Goal: Transaction & Acquisition: Purchase product/service

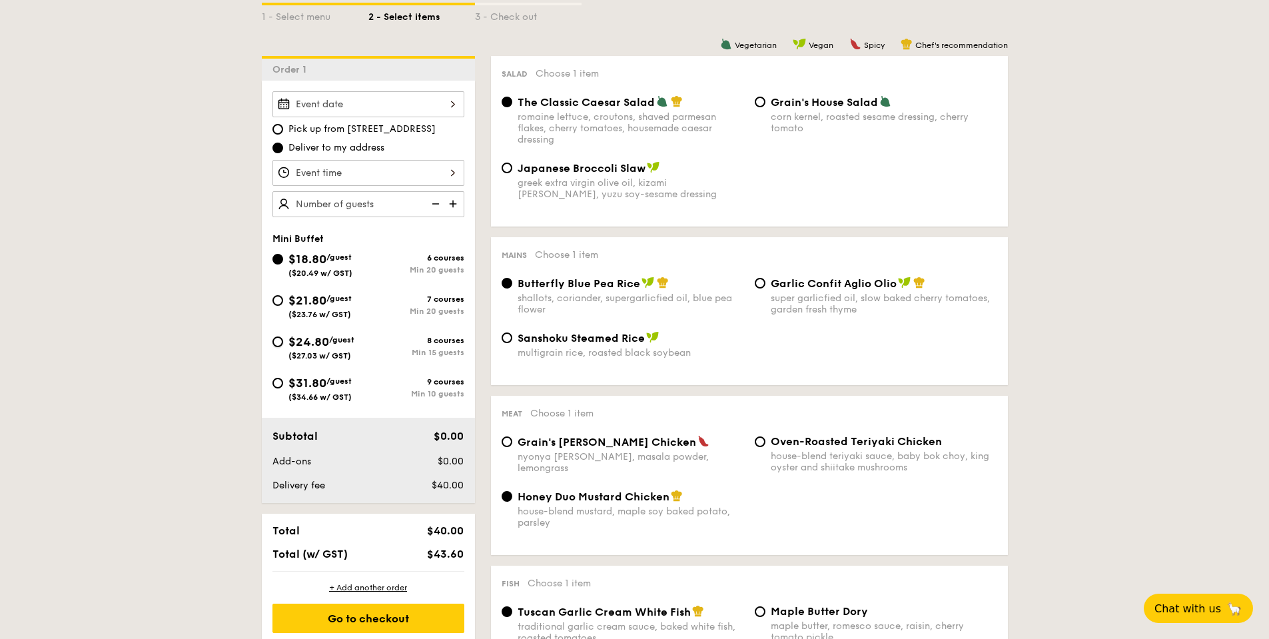
click at [273, 344] on input "$24.80 /guest ($27.03 w/ GST) 8 courses Min 15 guests" at bounding box center [278, 341] width 11 height 11
radio input "true"
radio input "false"
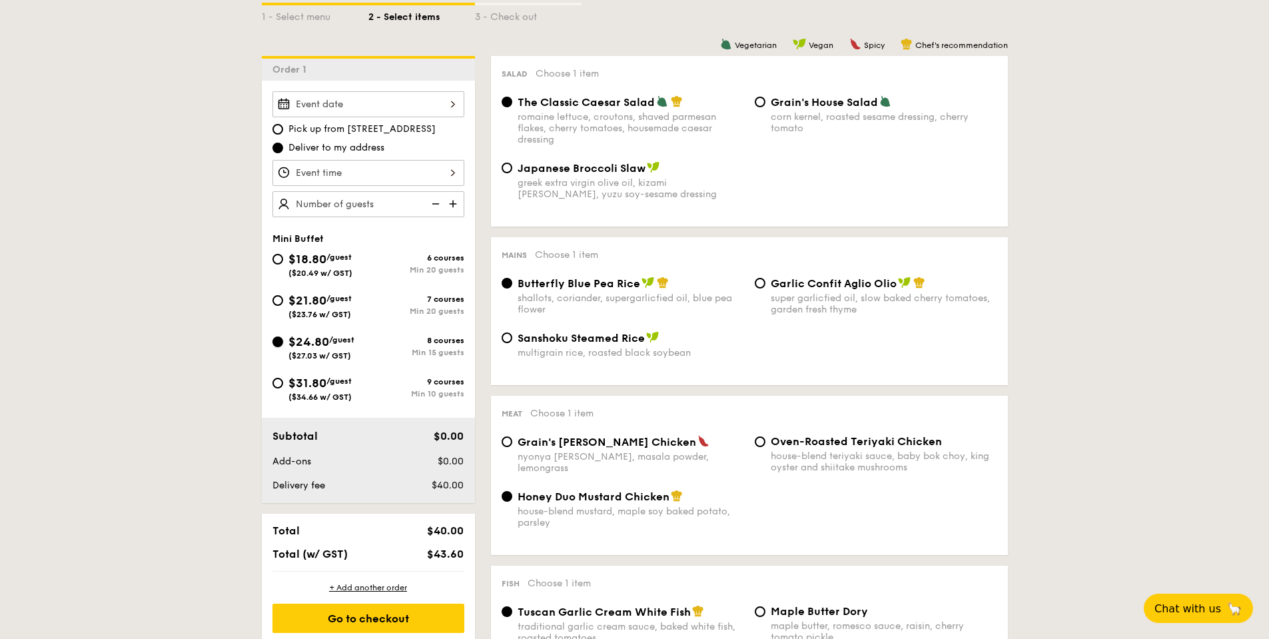
radio input "true"
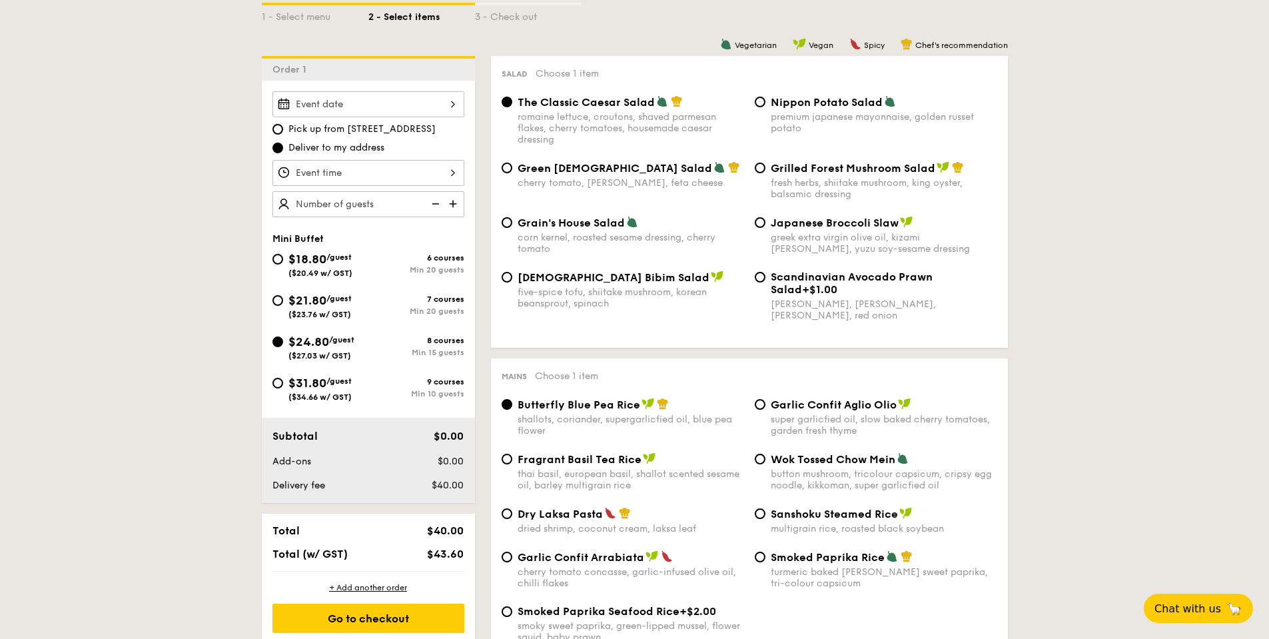
click at [421, 176] on div at bounding box center [369, 173] width 192 height 26
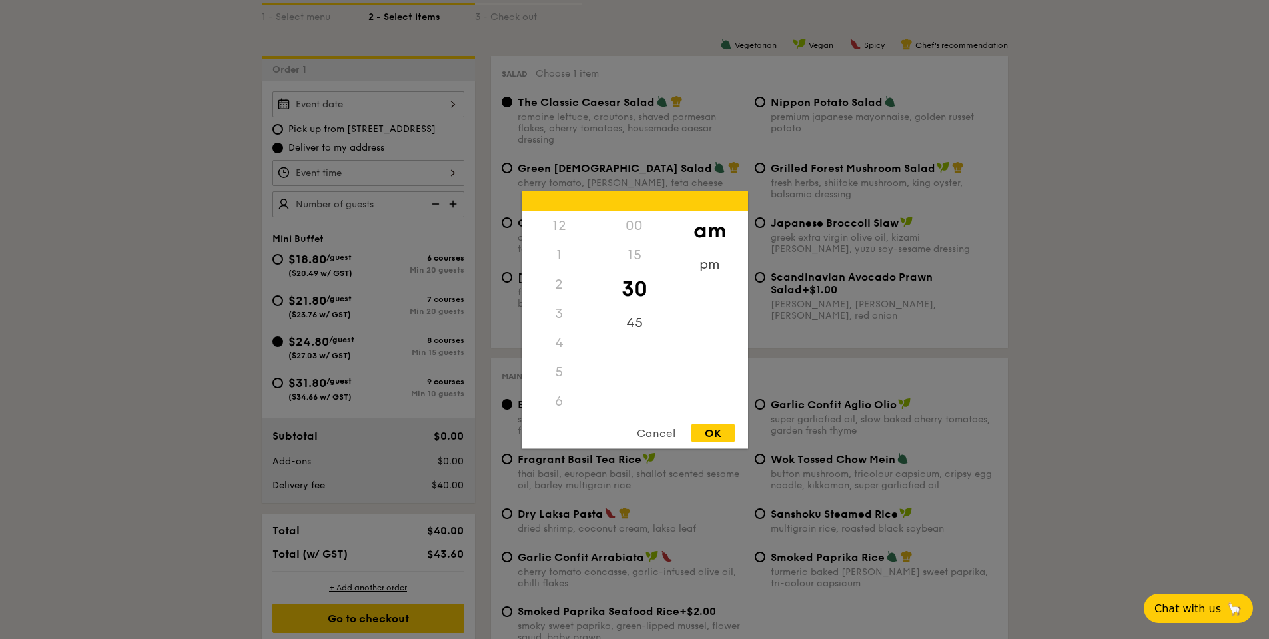
scroll to position [147, 0]
click at [658, 432] on div "Cancel" at bounding box center [656, 433] width 65 height 18
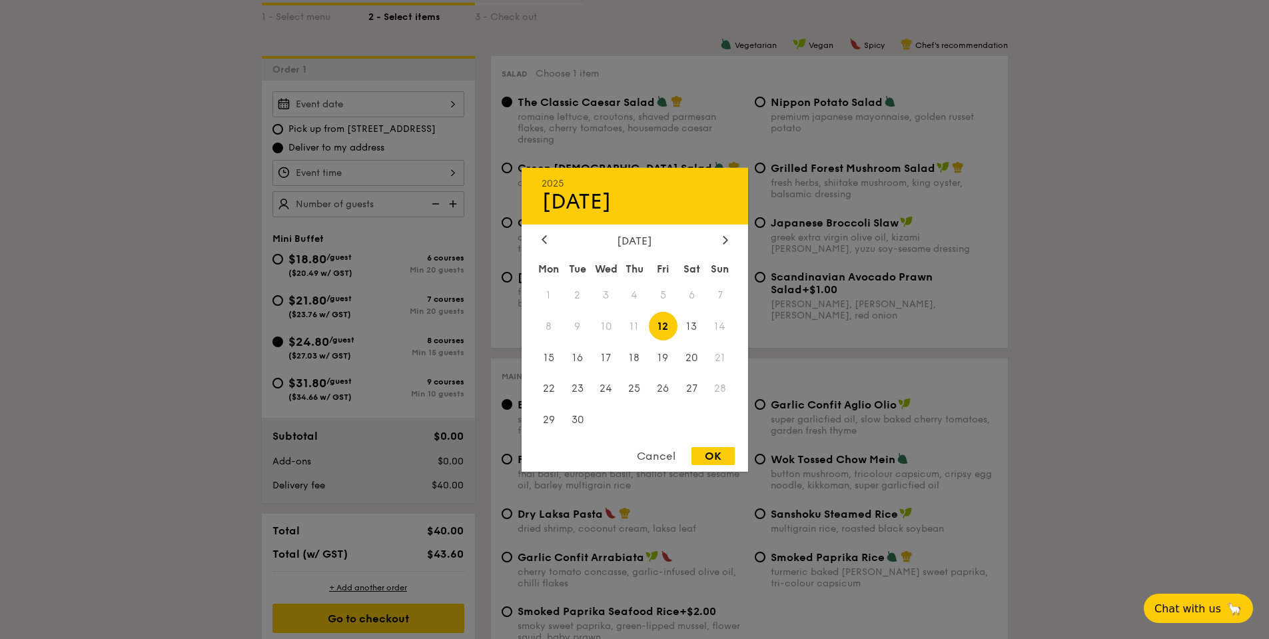
click at [434, 110] on div "2025 Sep [DATE] Tue Wed Thu Fri Sat Sun 1 2 3 4 5 6 7 8 9 10 11 12 13 14 15 16 …" at bounding box center [369, 104] width 192 height 26
click at [694, 333] on span "13" at bounding box center [692, 326] width 29 height 29
click at [712, 456] on div "OK" at bounding box center [713, 456] width 43 height 18
type input "[DATE]"
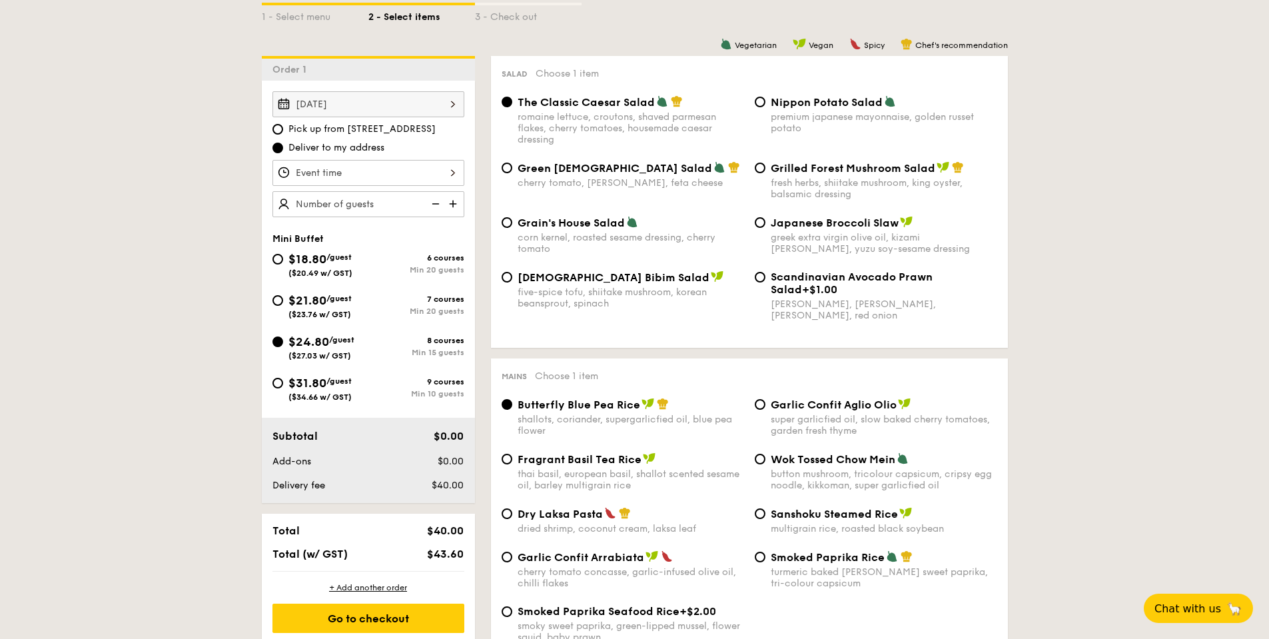
click at [406, 167] on div at bounding box center [369, 173] width 192 height 26
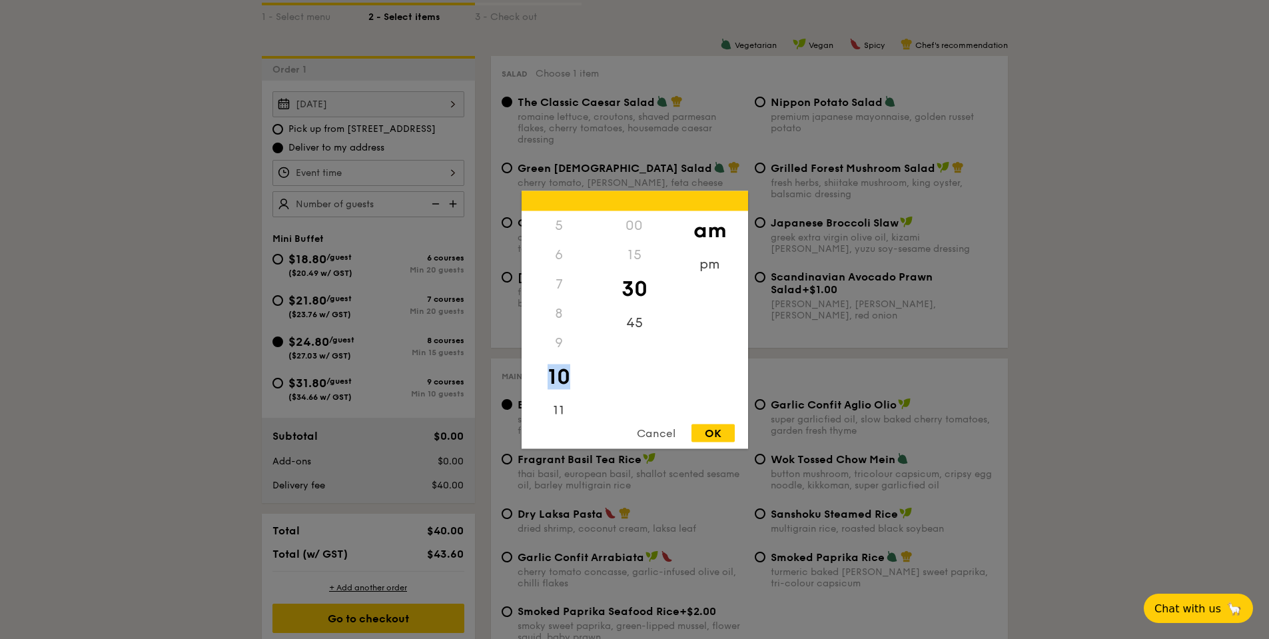
drag, startPoint x: 576, startPoint y: 392, endPoint x: 592, endPoint y: 322, distance: 71.6
click at [570, 342] on div "12 1 2 3 4 5 6 7 8 9 10 11" at bounding box center [559, 312] width 75 height 203
click at [570, 314] on div "8" at bounding box center [559, 312] width 75 height 29
click at [556, 261] on div "6" at bounding box center [559, 254] width 75 height 29
click at [706, 436] on div "OK" at bounding box center [713, 433] width 43 height 18
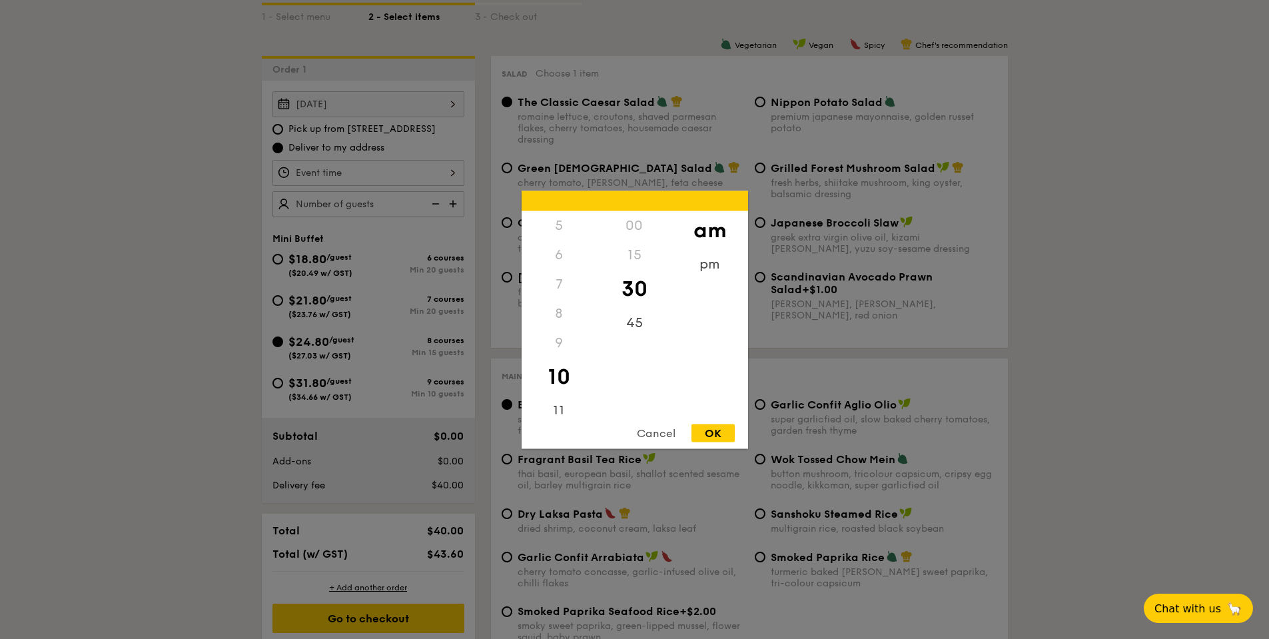
type input "10:30AM"
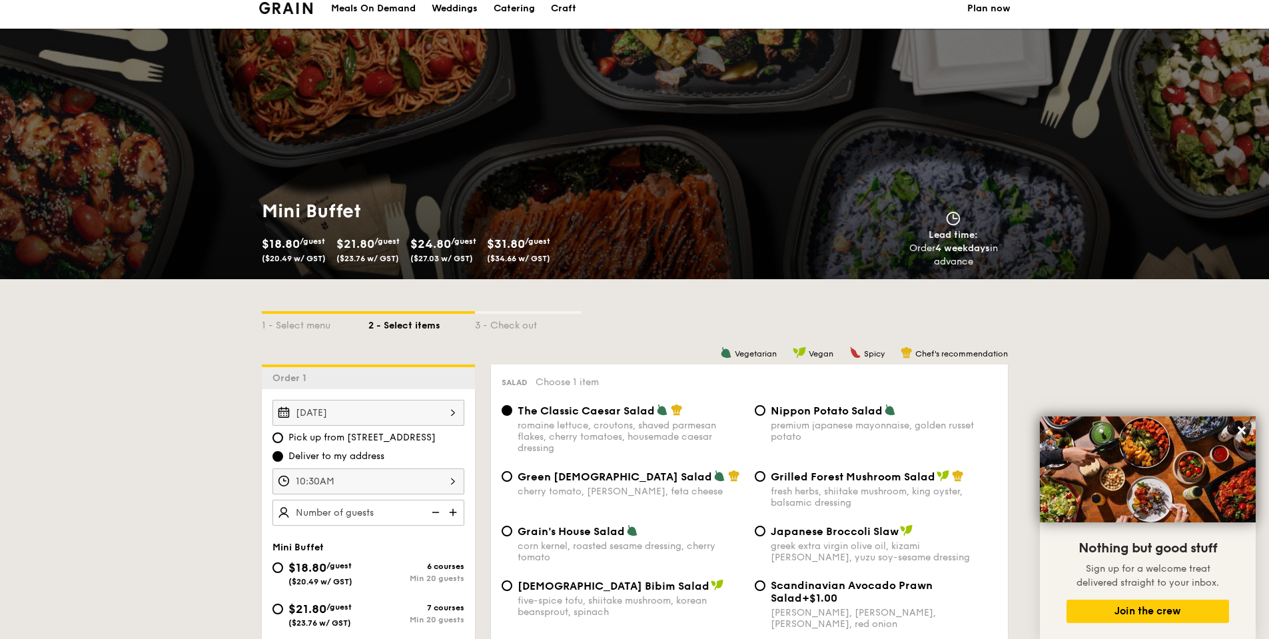
scroll to position [171, 0]
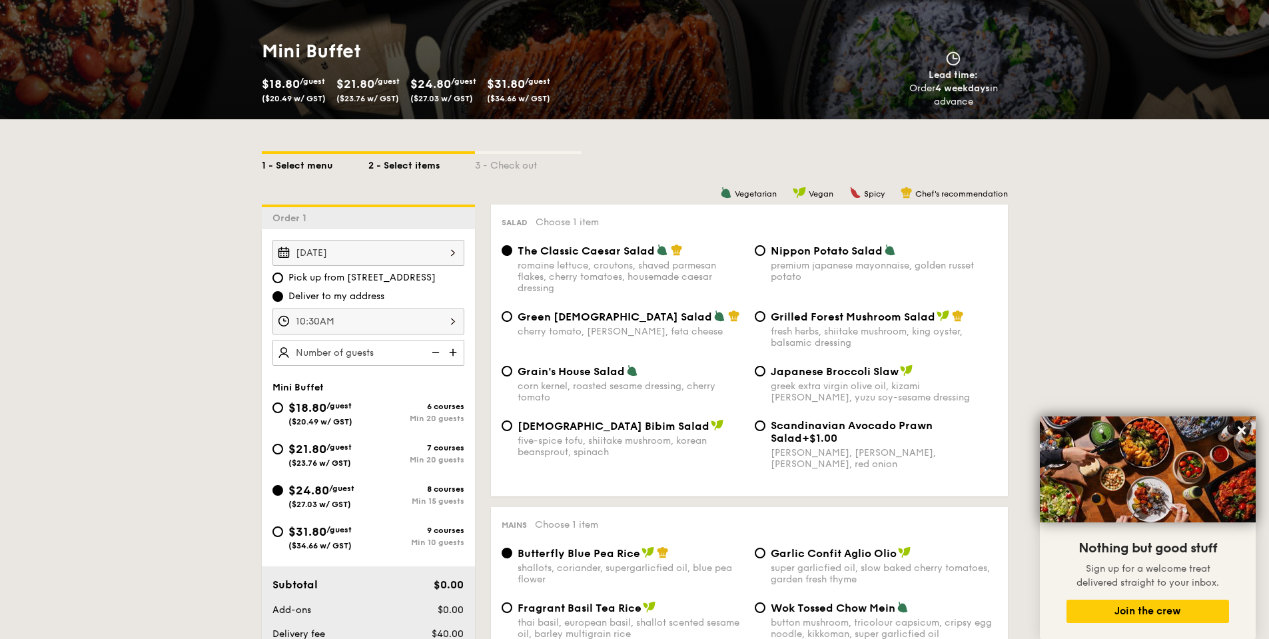
click at [312, 171] on div "1 - Select menu" at bounding box center [315, 163] width 107 height 19
select select
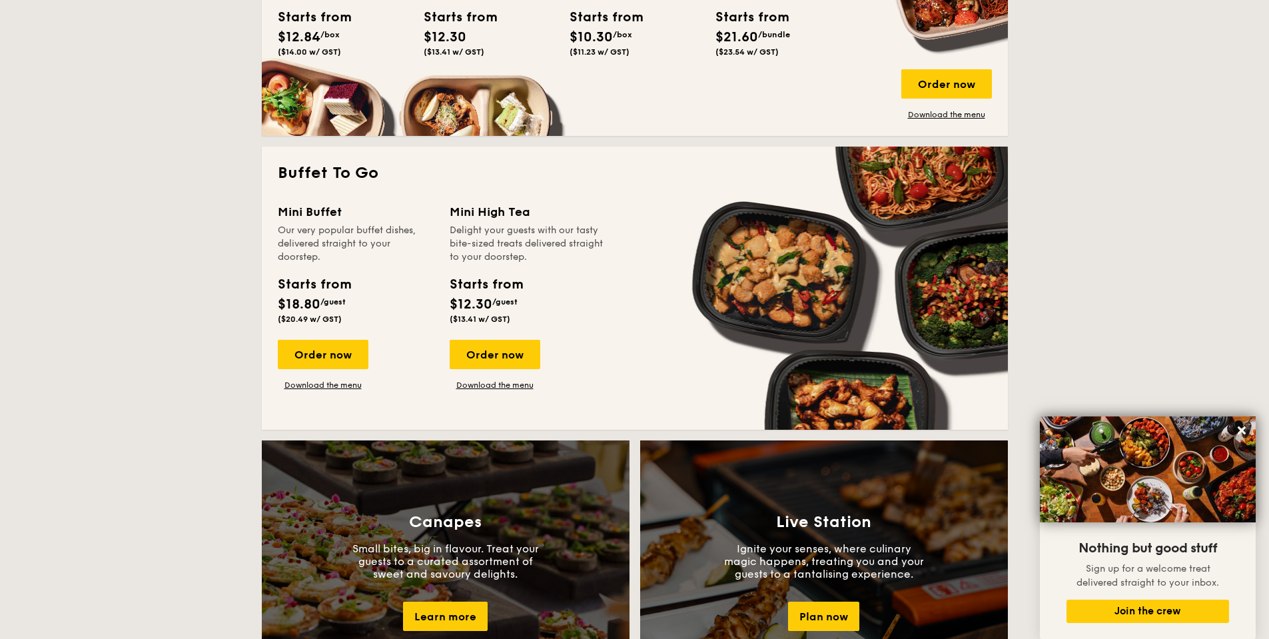
scroll to position [731, 0]
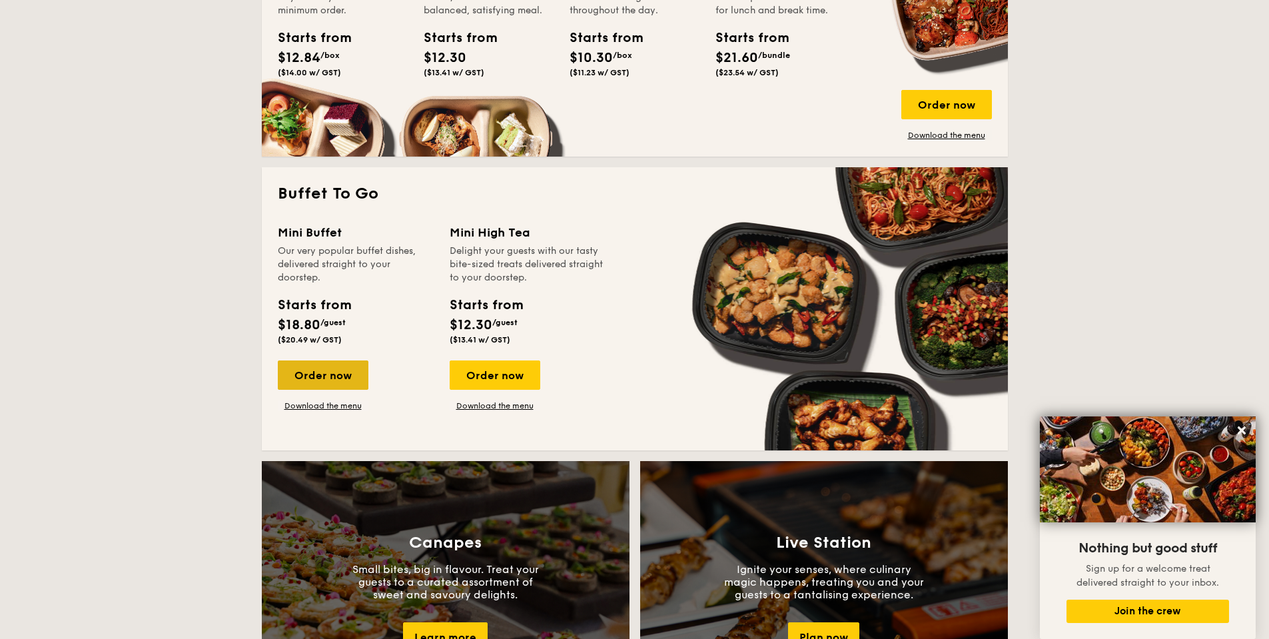
click at [312, 384] on div "Order now" at bounding box center [323, 374] width 91 height 29
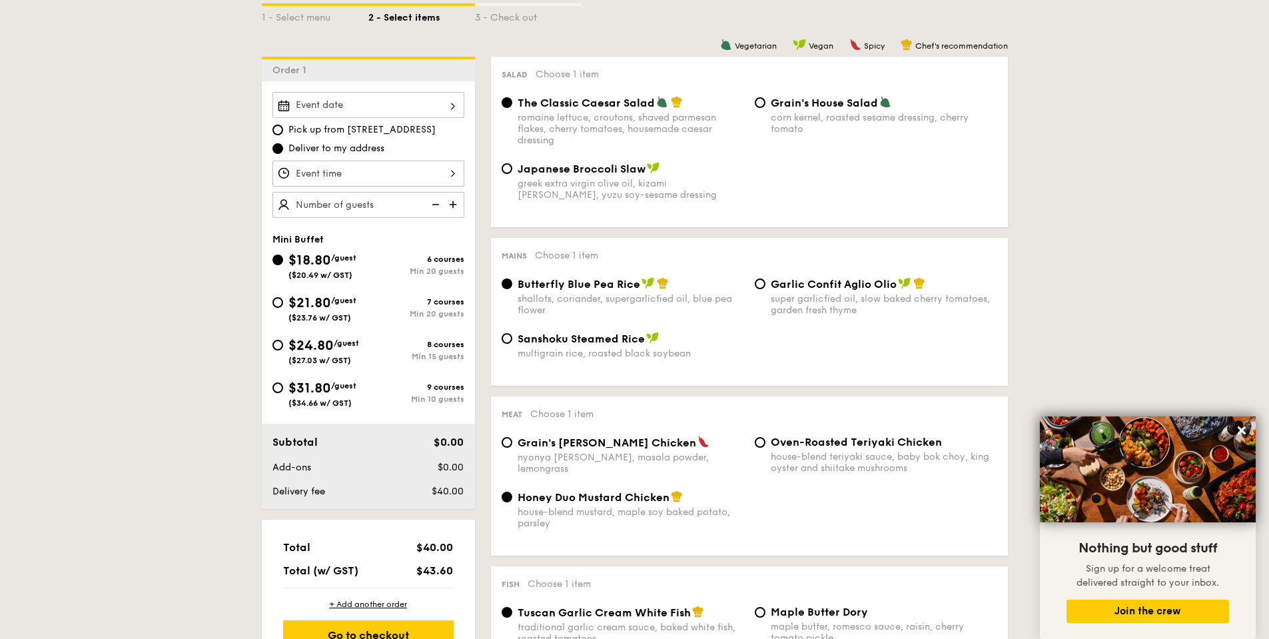
scroll to position [320, 0]
click at [279, 346] on input "$24.80 /guest ($27.03 w/ GST) 8 courses Min 15 guests" at bounding box center [278, 344] width 11 height 11
radio input "true"
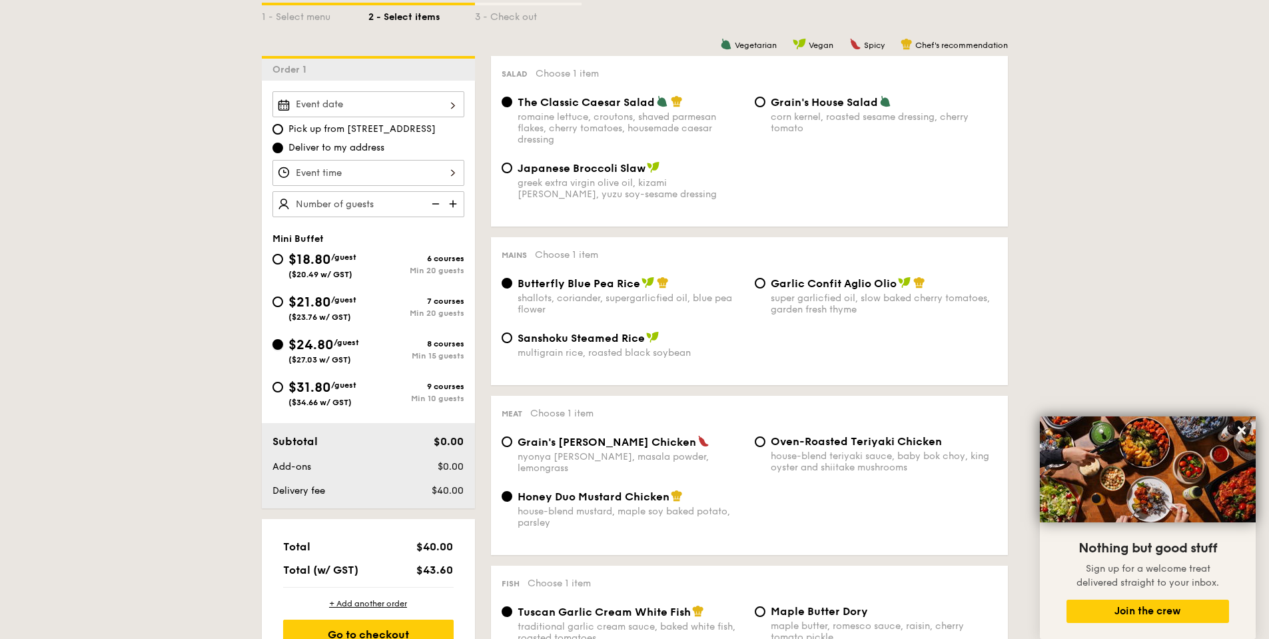
radio input "false"
radio input "true"
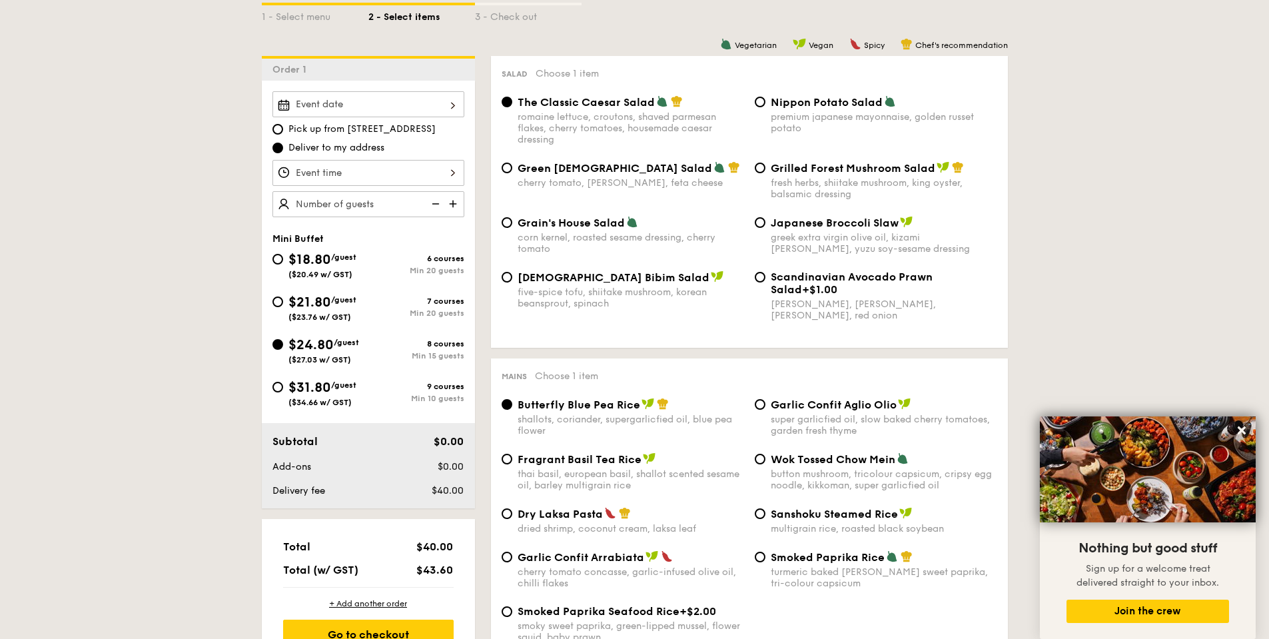
click at [444, 204] on img at bounding box center [454, 203] width 20 height 25
click at [450, 204] on img at bounding box center [454, 203] width 20 height 25
click at [435, 205] on img at bounding box center [434, 203] width 20 height 25
click at [436, 205] on img at bounding box center [434, 203] width 20 height 25
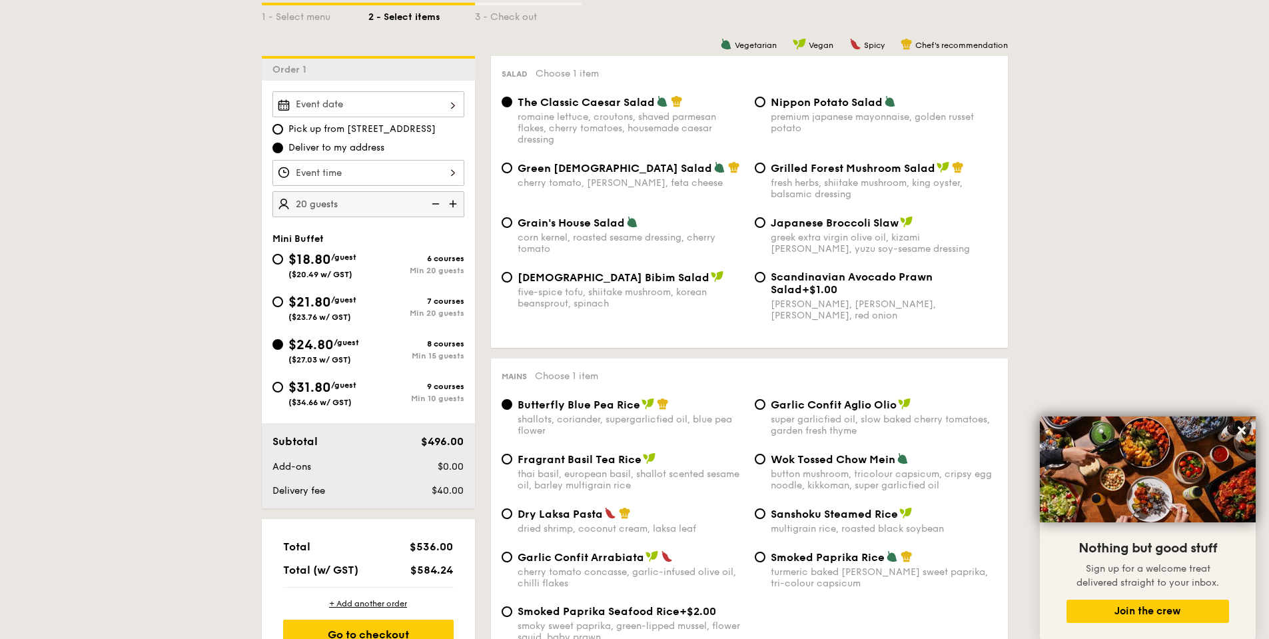
type input "15 guests"
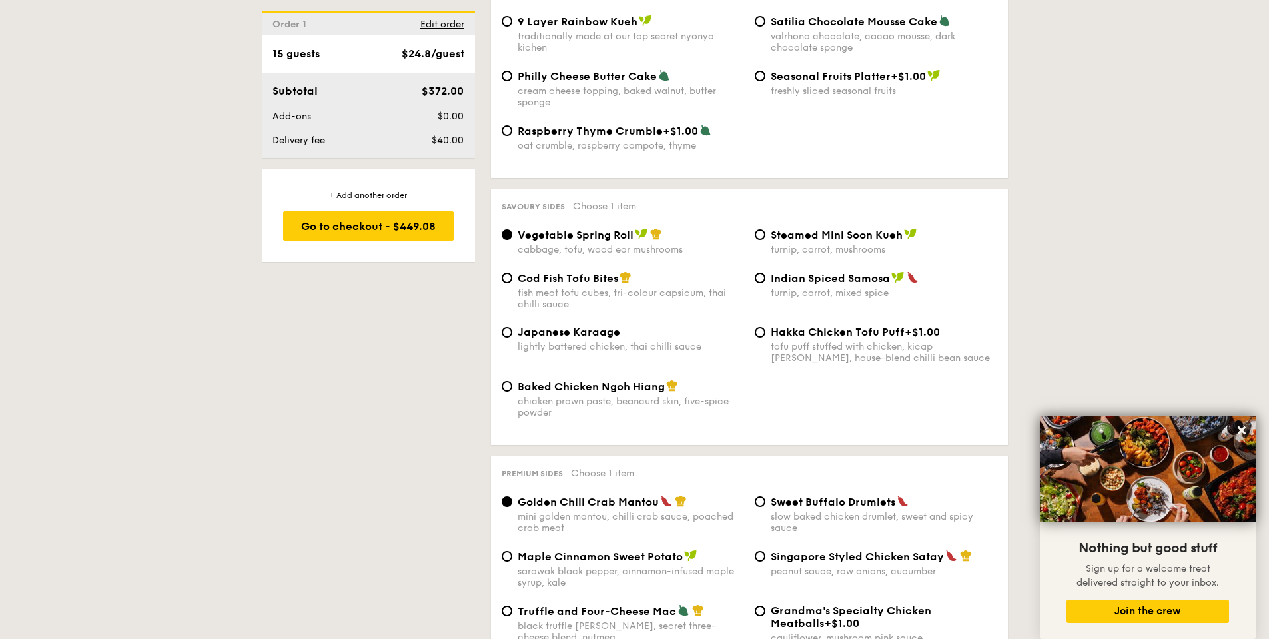
scroll to position [2159, 0]
